Goal: Check status: Check status

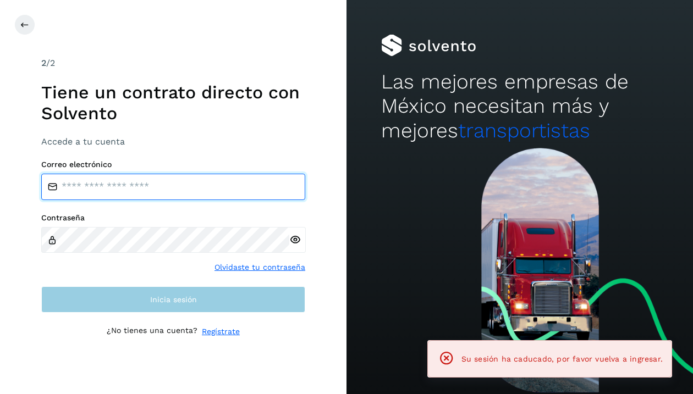
type input "**********"
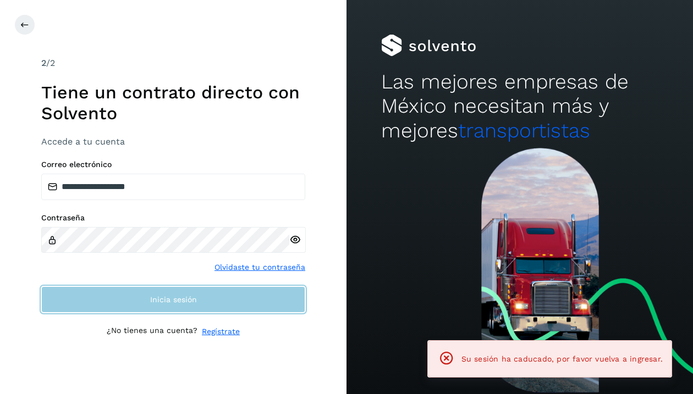
click at [176, 289] on button "Inicia sesión" at bounding box center [173, 299] width 264 height 26
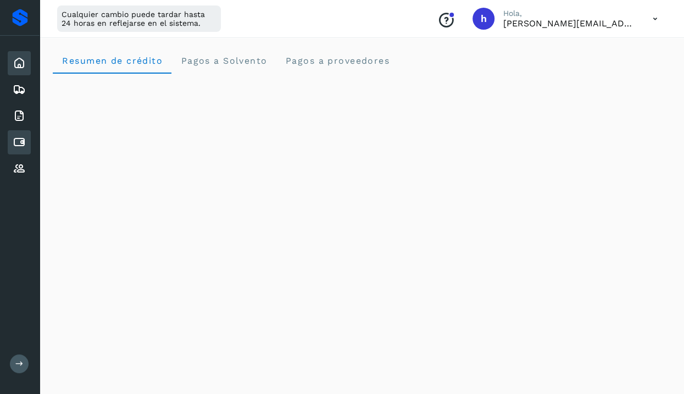
click at [24, 141] on icon at bounding box center [19, 142] width 13 height 13
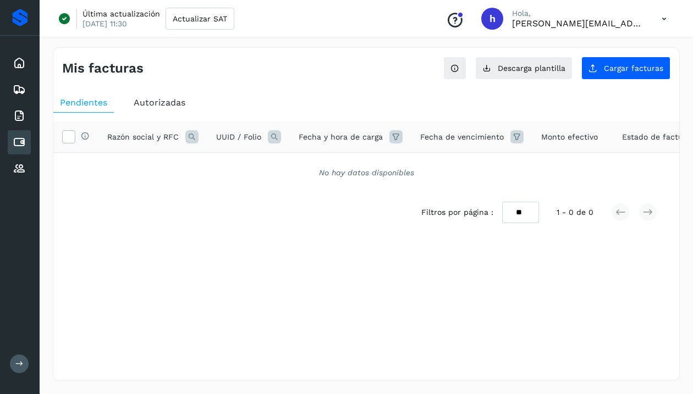
click at [167, 93] on div "Autorizadas" at bounding box center [159, 103] width 65 height 20
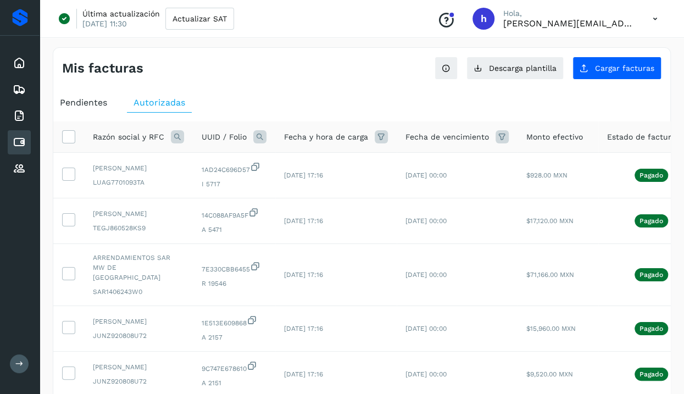
click at [85, 102] on span "Pendientes" at bounding box center [83, 102] width 47 height 10
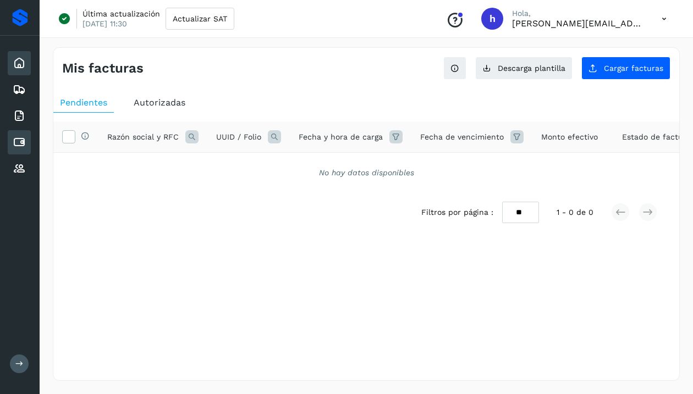
click at [25, 53] on div "Inicio" at bounding box center [19, 63] width 23 height 24
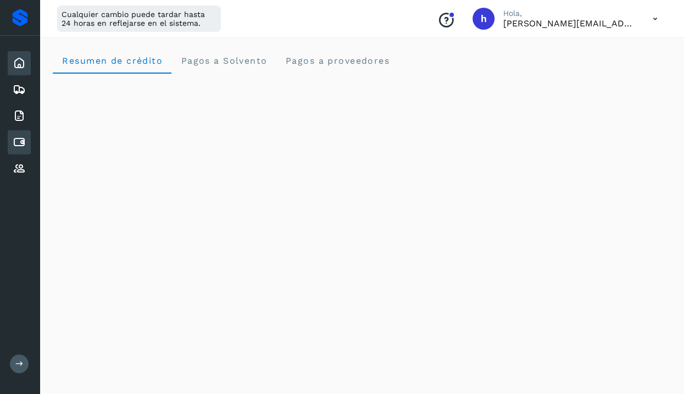
click at [27, 146] on div "Cuentas por pagar" at bounding box center [19, 142] width 23 height 24
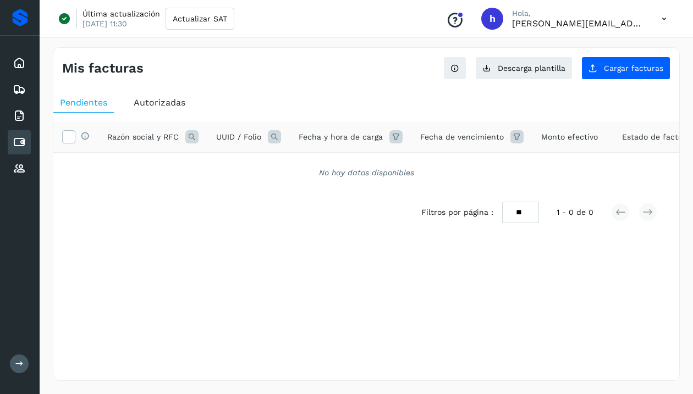
click at [165, 104] on span "Autorizadas" at bounding box center [160, 102] width 52 height 10
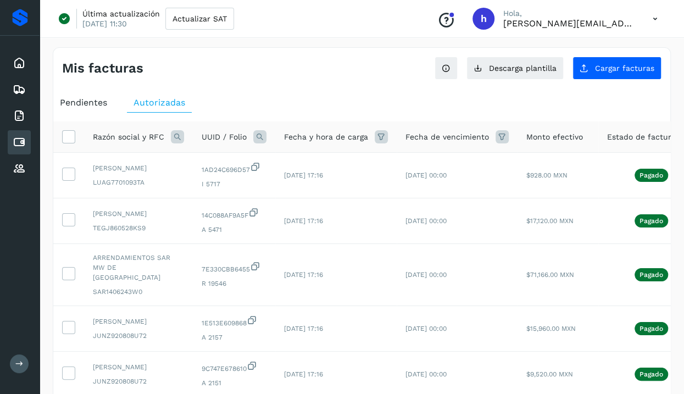
click at [179, 134] on icon at bounding box center [177, 136] width 13 height 13
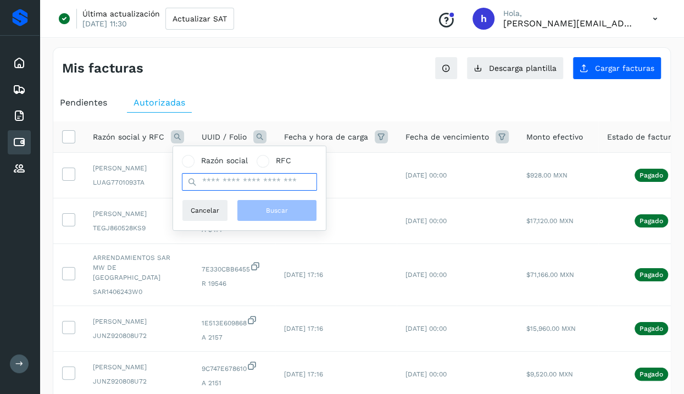
click at [221, 177] on input "text" at bounding box center [249, 182] width 135 height 18
type input "**"
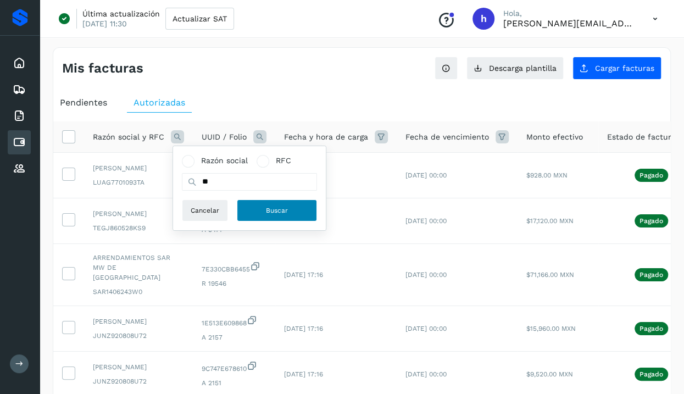
click at [268, 218] on button "Buscar" at bounding box center [277, 211] width 80 height 22
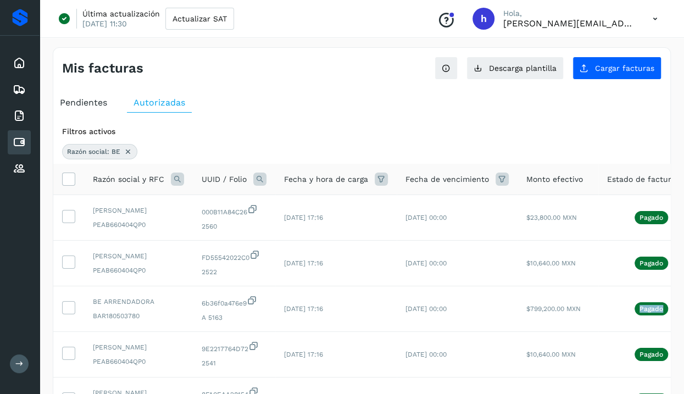
scroll to position [0, 86]
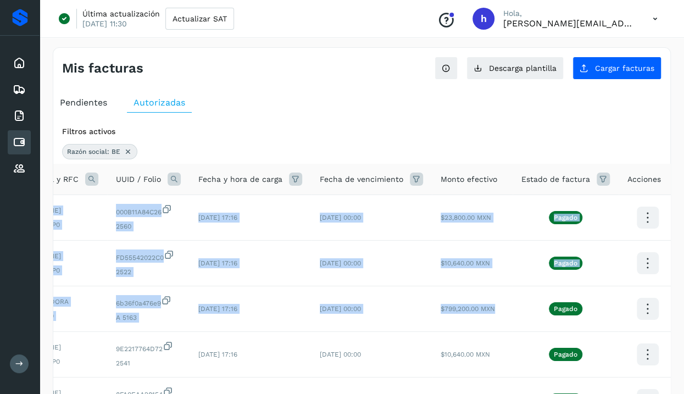
drag, startPoint x: 594, startPoint y: 311, endPoint x: 694, endPoint y: 307, distance: 100.1
click at [684, 307] on html "Inicio Embarques Facturas Cuentas por pagar Proveedores Salir Última actualizac…" at bounding box center [342, 372] width 684 height 744
click at [609, 312] on td "Pagado" at bounding box center [566, 309] width 106 height 46
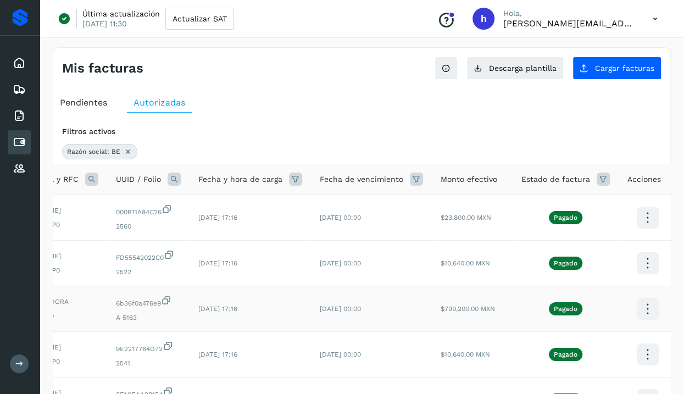
click at [644, 312] on icon at bounding box center [648, 309] width 26 height 26
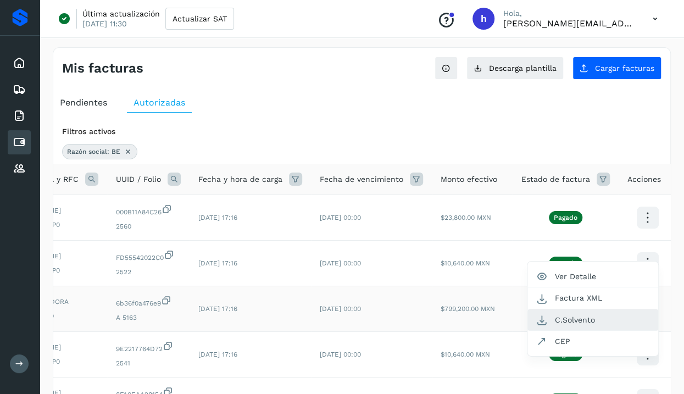
click at [606, 319] on button "C.Solvento" at bounding box center [593, 319] width 131 height 21
